Goal: Entertainment & Leisure: Consume media (video, audio)

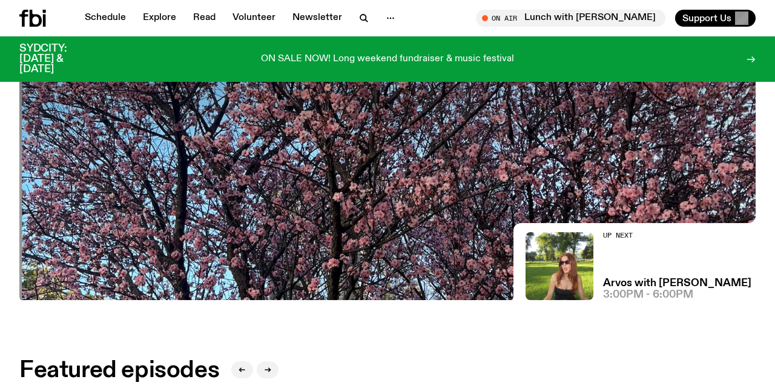
scroll to position [206, 0]
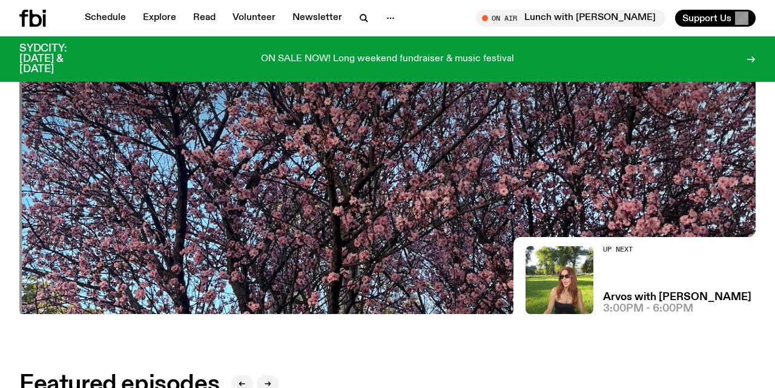
click at [357, 204] on img at bounding box center [387, 106] width 737 height 414
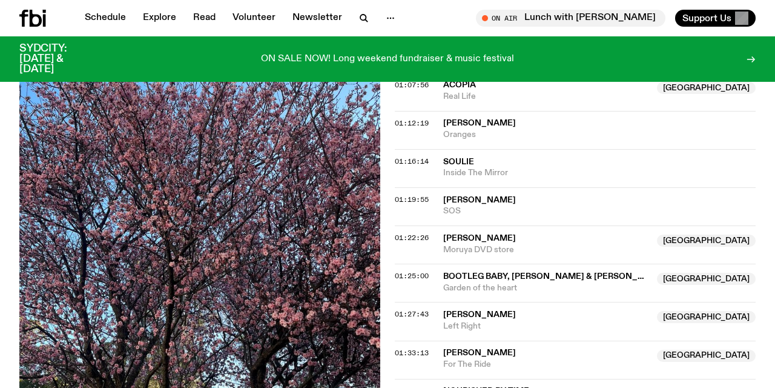
scroll to position [1098, 0]
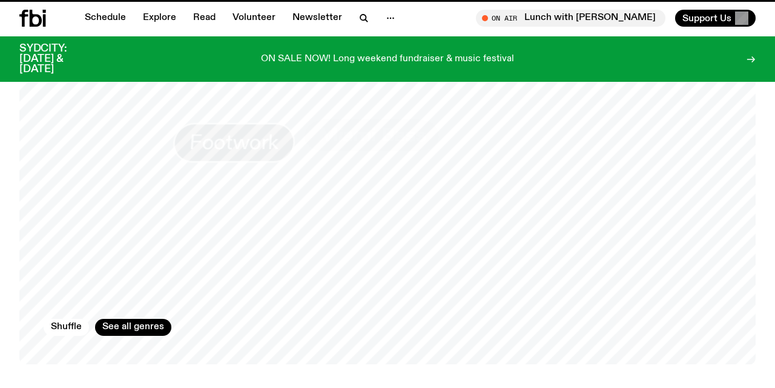
scroll to position [206, 0]
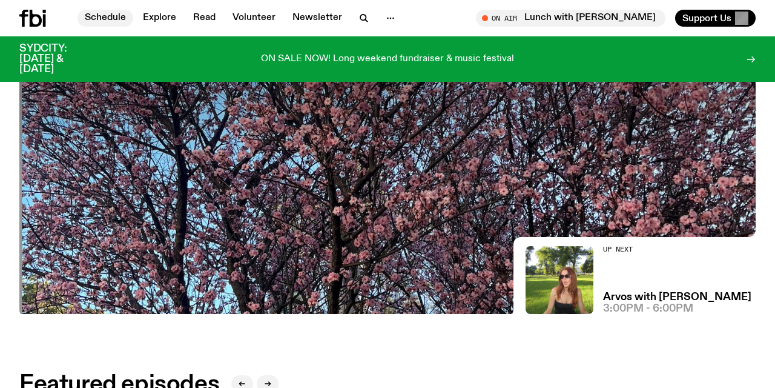
click at [105, 21] on link "Schedule" at bounding box center [106, 18] width 56 height 17
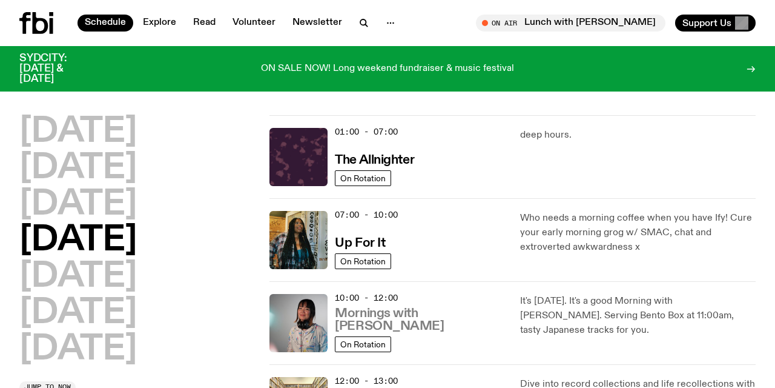
click at [409, 326] on h3 "Mornings with [PERSON_NAME]" at bounding box center [420, 319] width 170 height 25
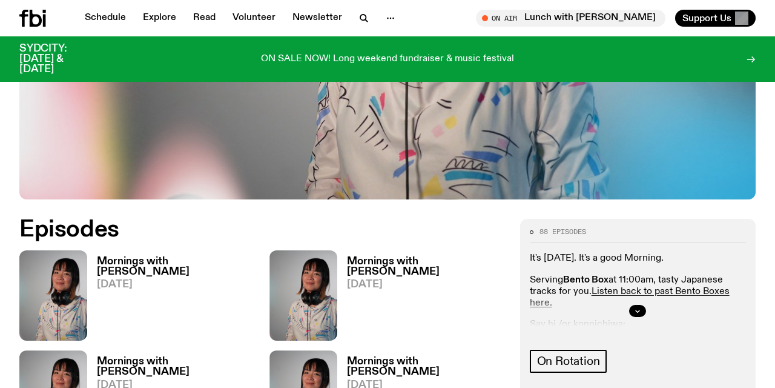
scroll to position [452, 0]
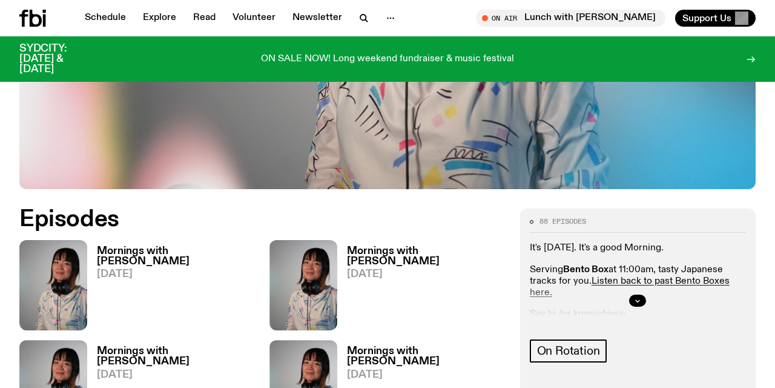
click at [133, 246] on h3 "Mornings with [PERSON_NAME]" at bounding box center [176, 256] width 158 height 21
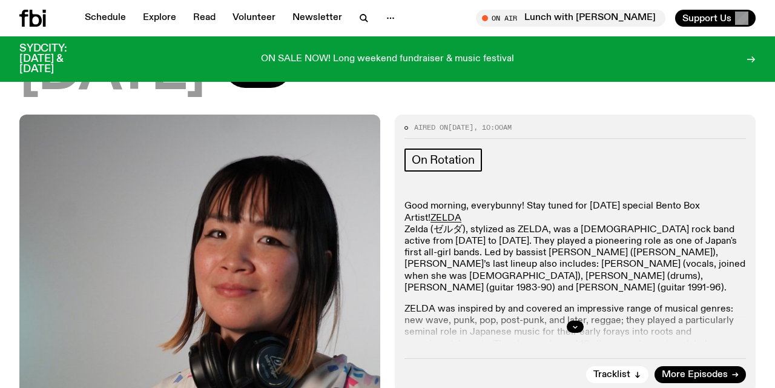
scroll to position [176, 0]
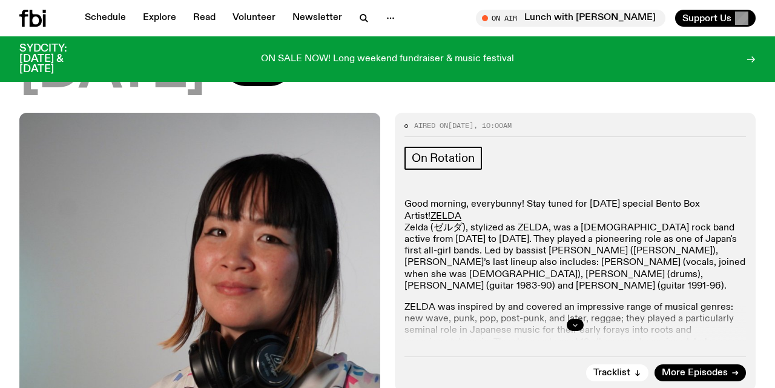
click at [578, 321] on icon "button" at bounding box center [575, 324] width 7 height 7
